Goal: Task Accomplishment & Management: Complete application form

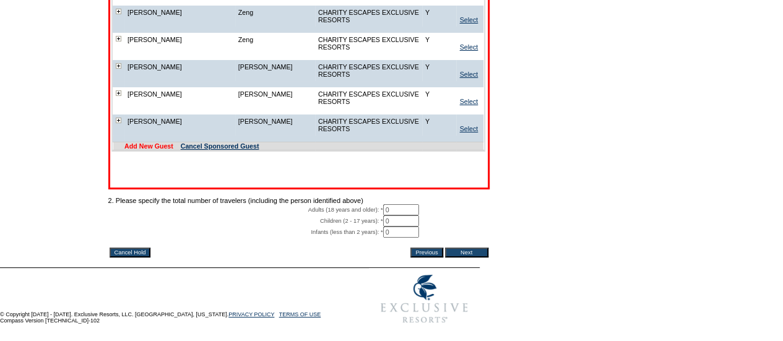
scroll to position [9634, 0]
click at [150, 150] on link "Add New Guest" at bounding box center [148, 145] width 49 height 7
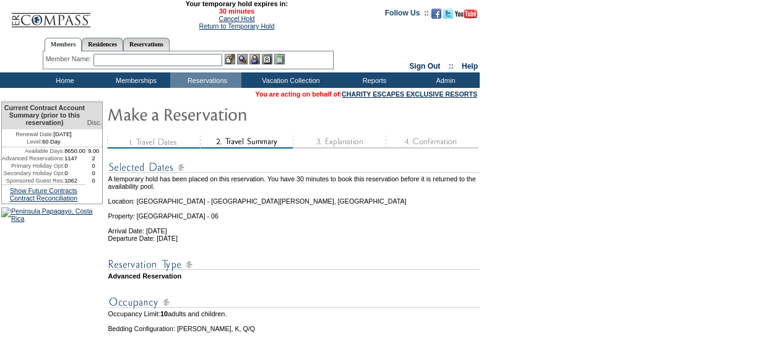
scroll to position [9634, 0]
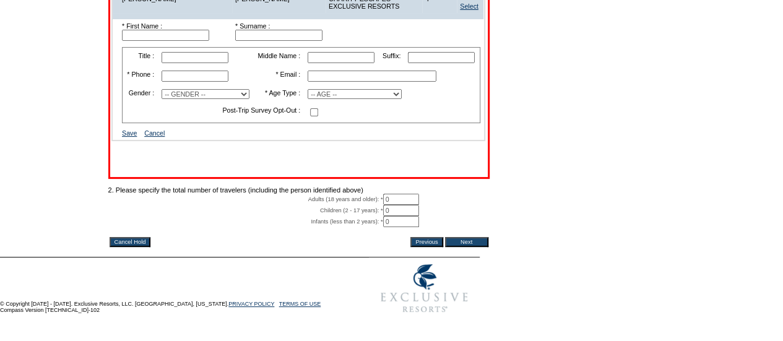
click at [191, 41] on input "text" at bounding box center [165, 35] width 87 height 11
paste input "Daphne Powers"
click at [176, 41] on input "Daphne Powers" at bounding box center [165, 35] width 87 height 11
type input "Daphne"
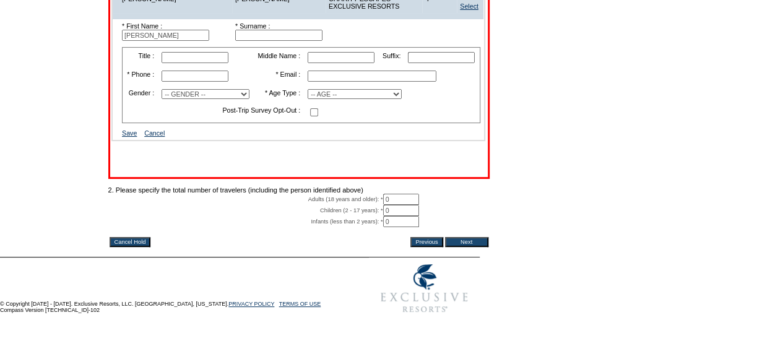
click at [260, 41] on input "text" at bounding box center [278, 35] width 87 height 11
paste input "Powers"
type input "Powers"
click at [355, 82] on input "text" at bounding box center [371, 76] width 129 height 11
paste input "daphne.h.powers@gmail.com"
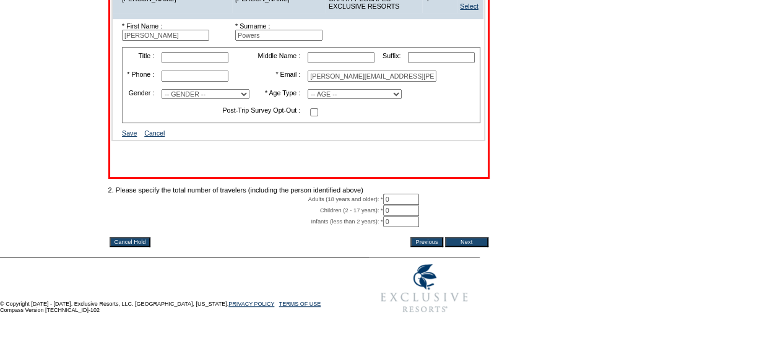
type input "daphne.h.powers@gmail.com"
click at [205, 82] on input "text" at bounding box center [194, 76] width 67 height 11
paste input "(832) 659-3338"
type input "(832) 659-3338"
click at [202, 99] on select "-- GENDER -- Male Female" at bounding box center [205, 94] width 88 height 10
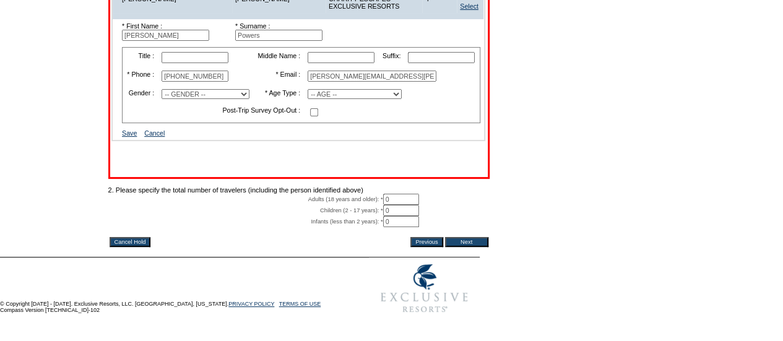
select select "F"
click at [178, 99] on select "-- GENDER -- Male Female" at bounding box center [205, 94] width 88 height 10
click at [377, 99] on select "-- AGE -- Adult (23 years and older) Young Adult (18 - 22 years) Child (2 - 17 …" at bounding box center [354, 94] width 94 height 10
select select "A"
click at [311, 99] on select "-- AGE -- Adult (23 years and older) Young Adult (18 - 22 years) Child (2 - 17 …" at bounding box center [354, 94] width 94 height 10
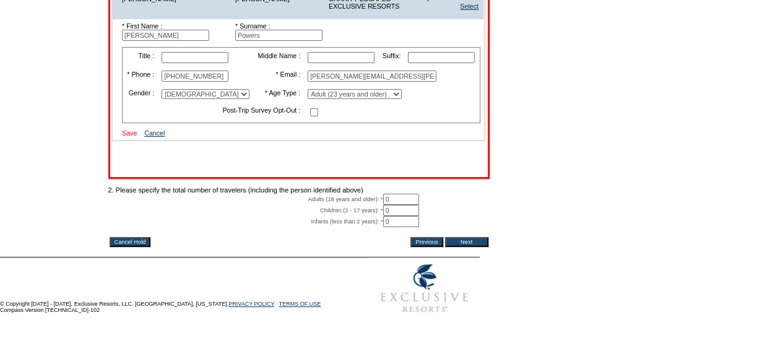
click at [137, 137] on link "Save" at bounding box center [129, 132] width 15 height 7
